Goal: Information Seeking & Learning: Learn about a topic

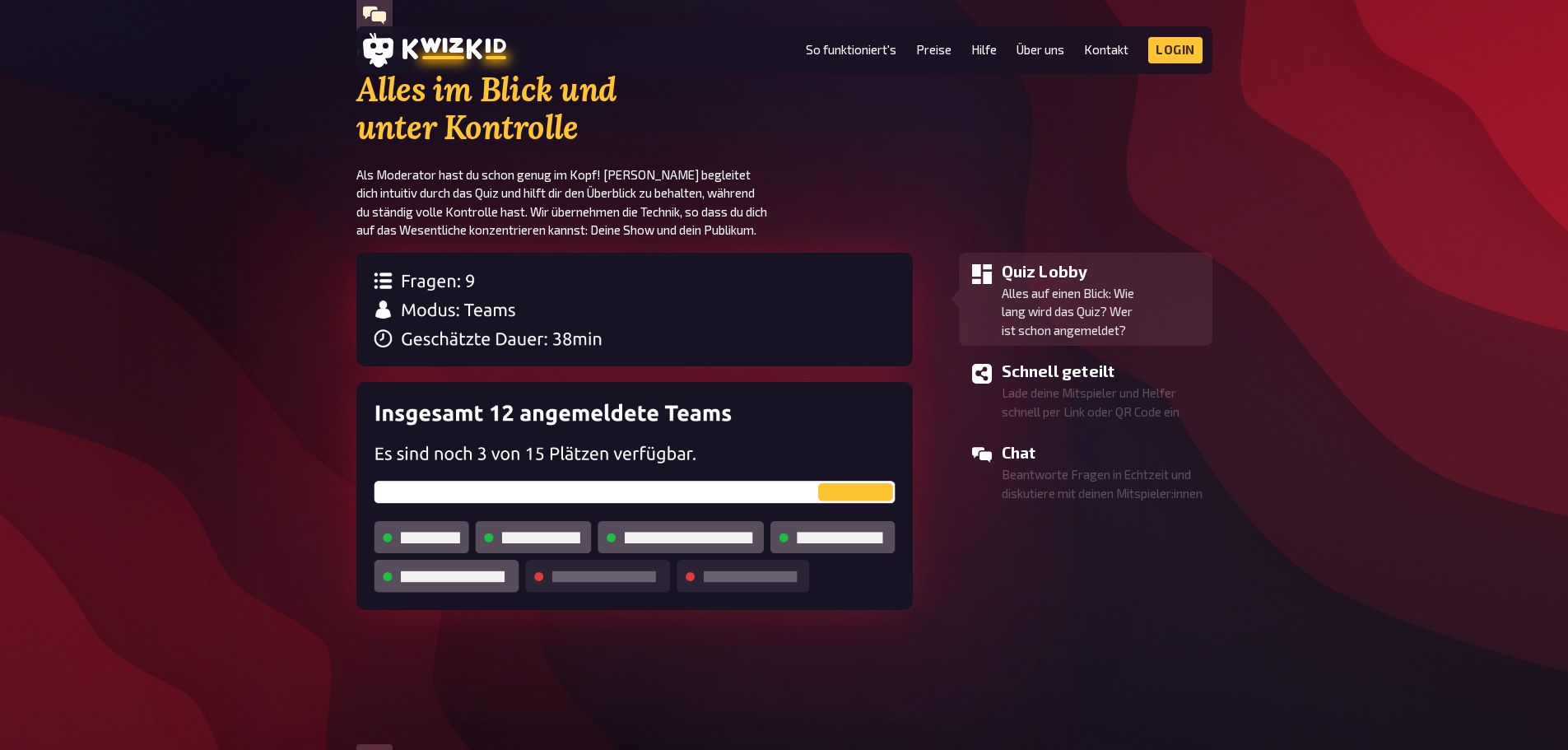
scroll to position [1481, 0]
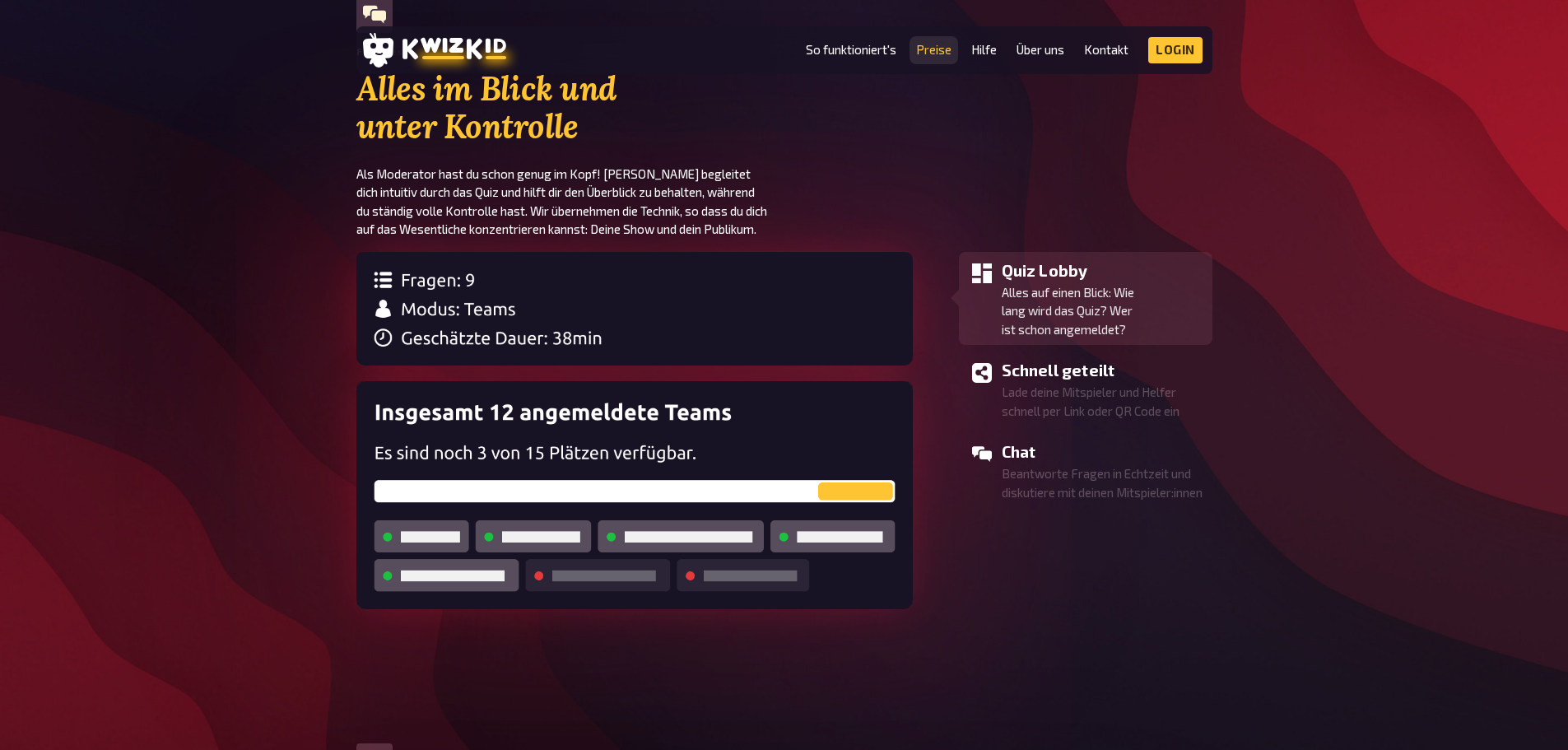
click at [947, 48] on link "Preise" at bounding box center [933, 50] width 35 height 14
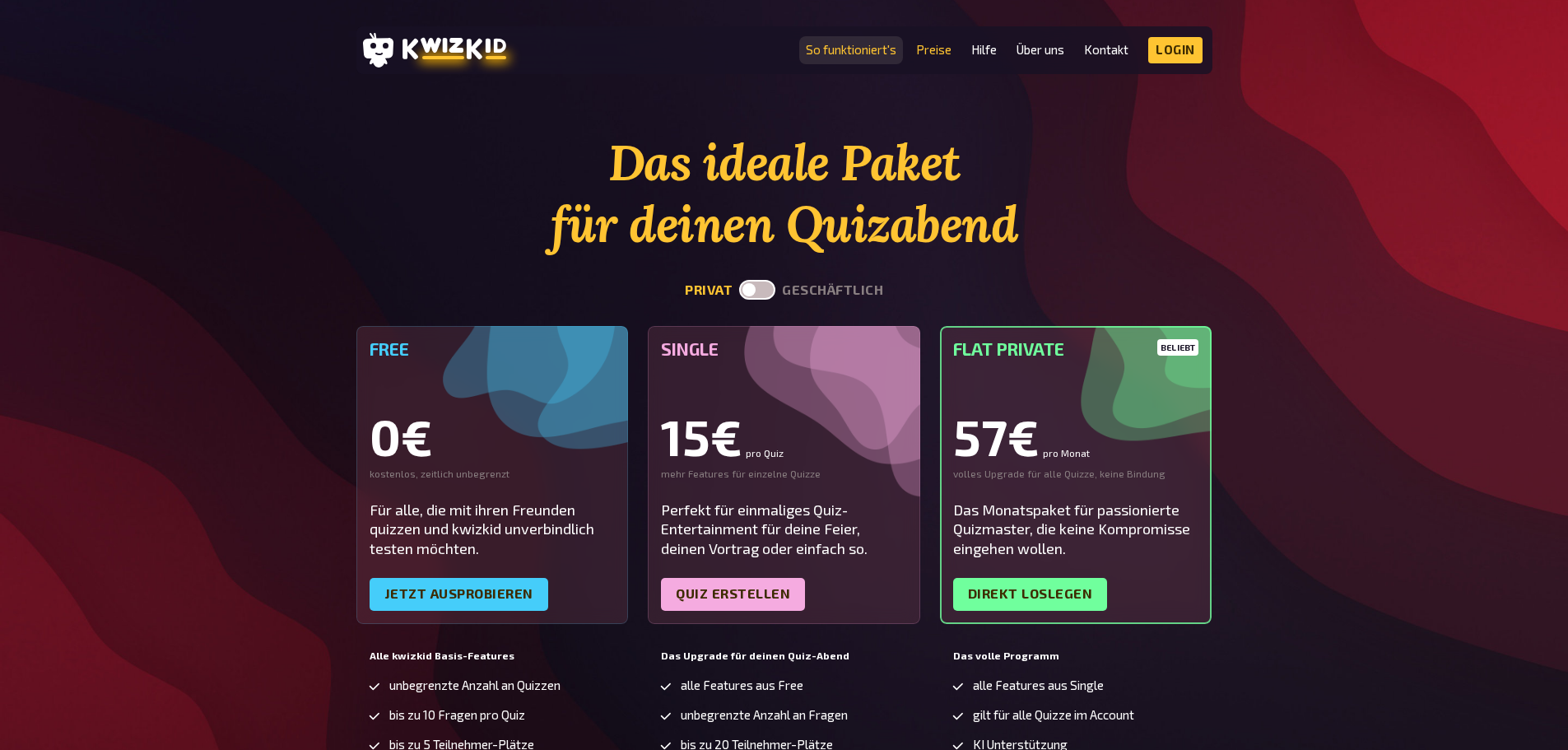
click at [859, 52] on link "So funktioniert's" at bounding box center [851, 50] width 90 height 14
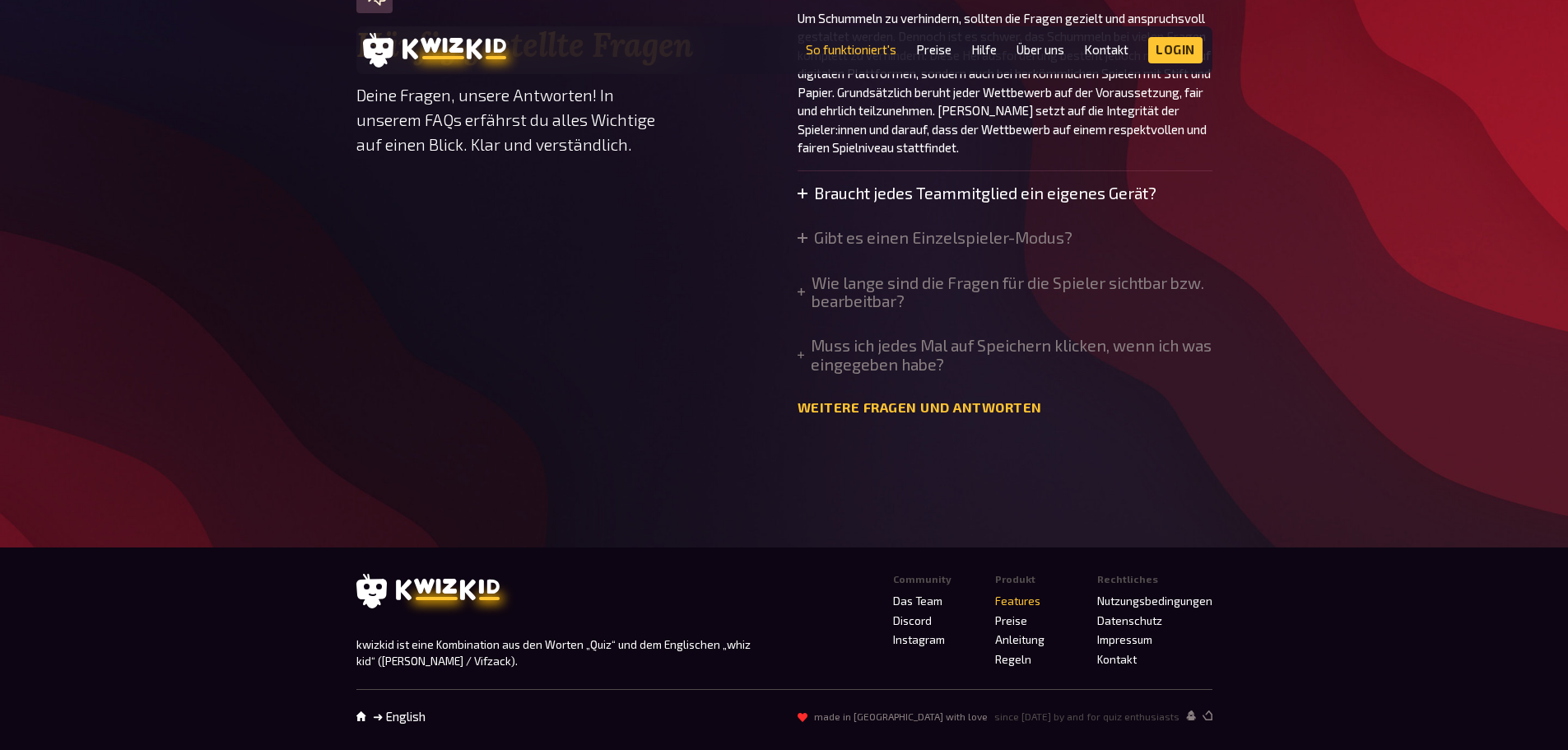
scroll to position [5613, 0]
click at [936, 52] on link "Preise" at bounding box center [933, 50] width 35 height 14
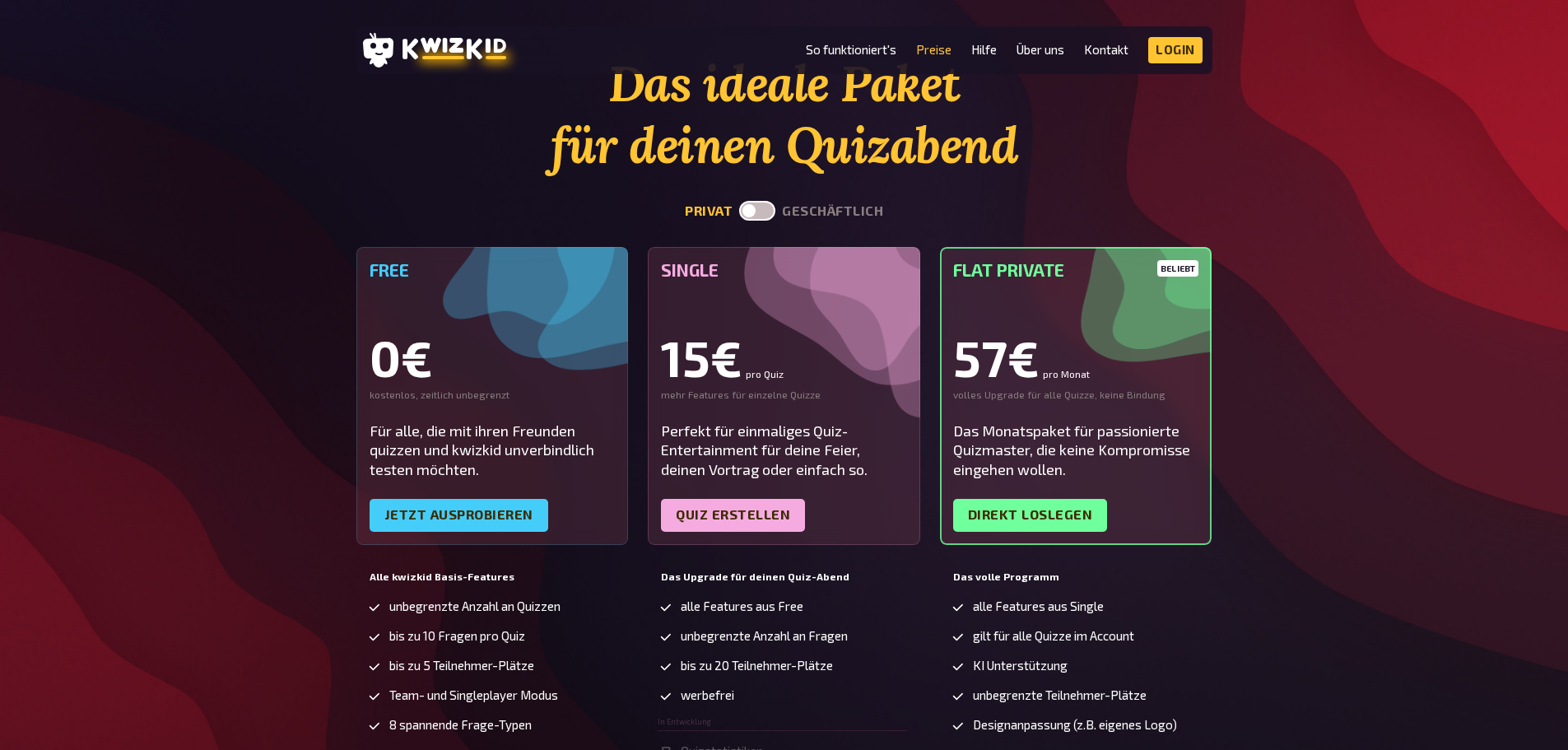
scroll to position [247, 0]
